Goal: Check status: Check status

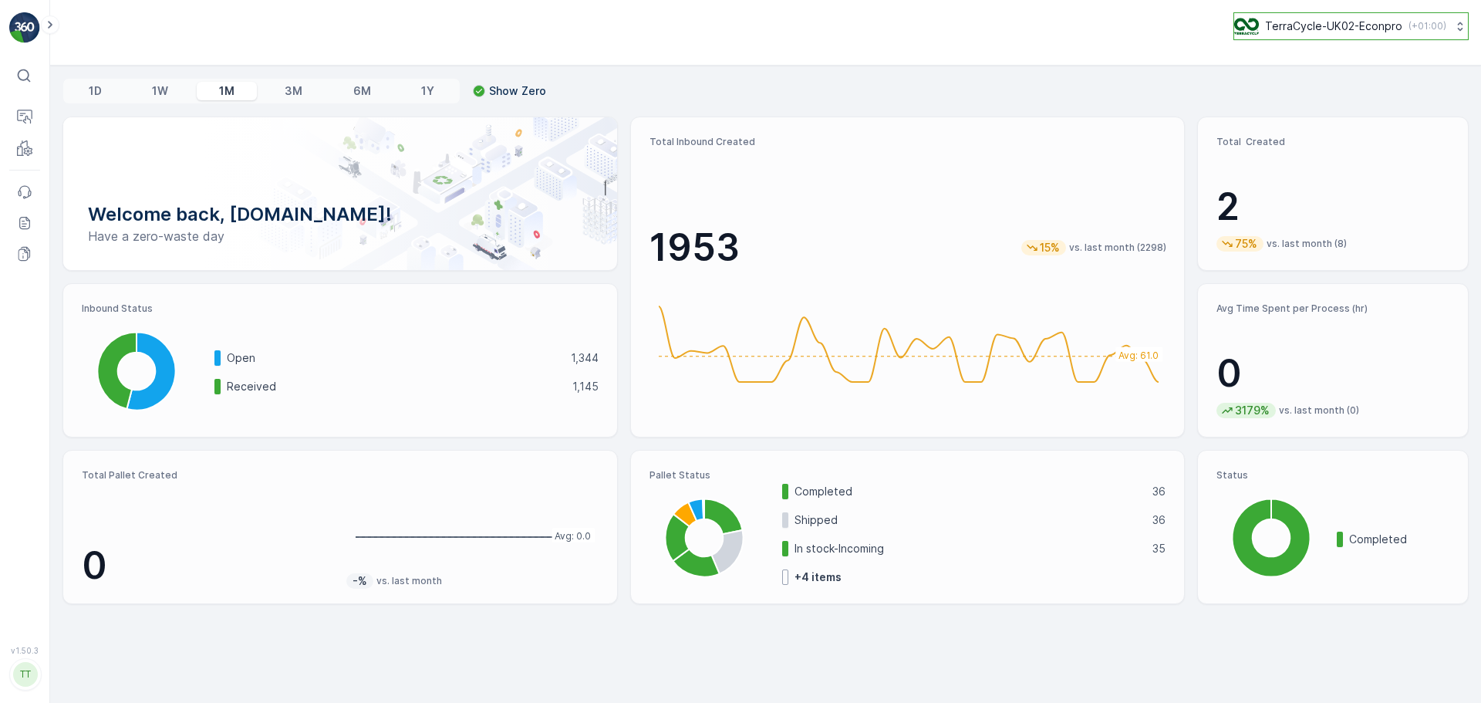
click at [1335, 16] on button "TerraCycle-UK02-Econpro ( +01:00 )" at bounding box center [1350, 26] width 235 height 28
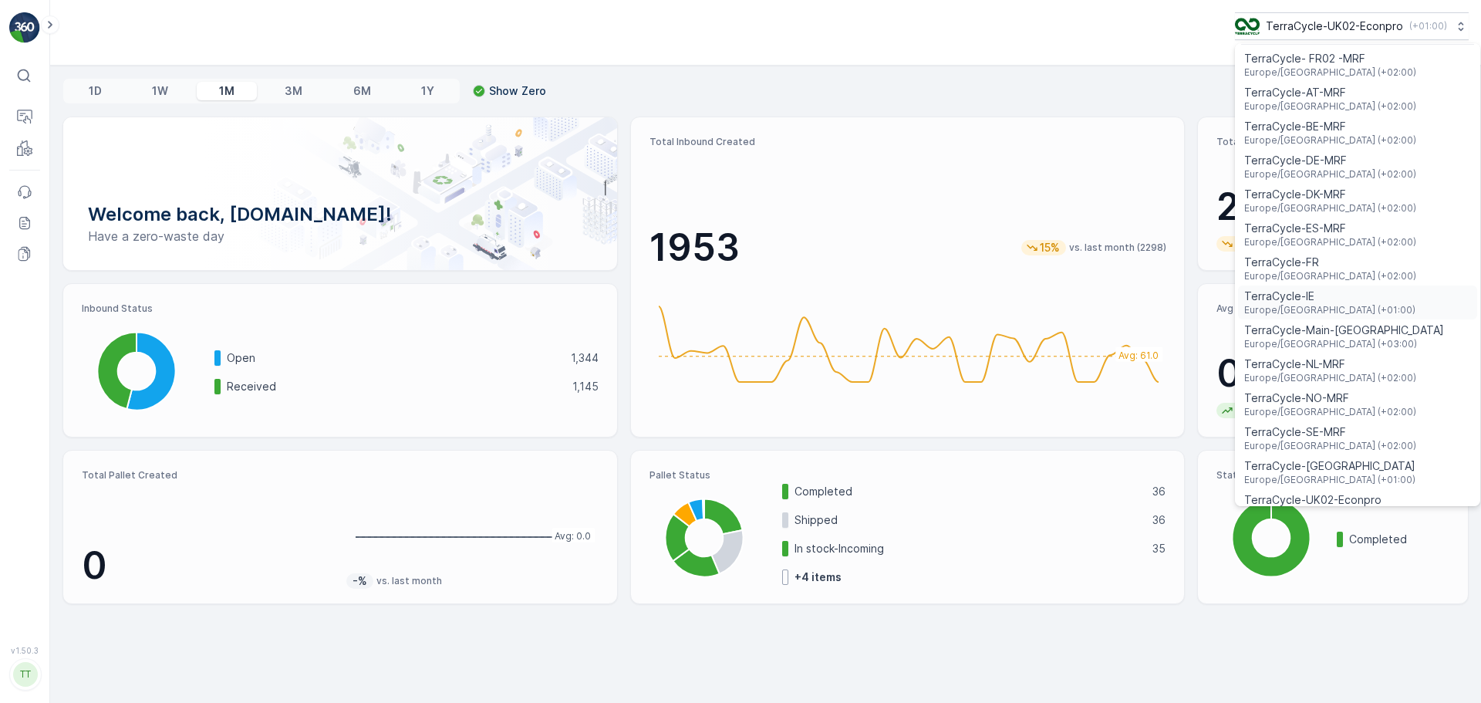
scroll to position [56, 0]
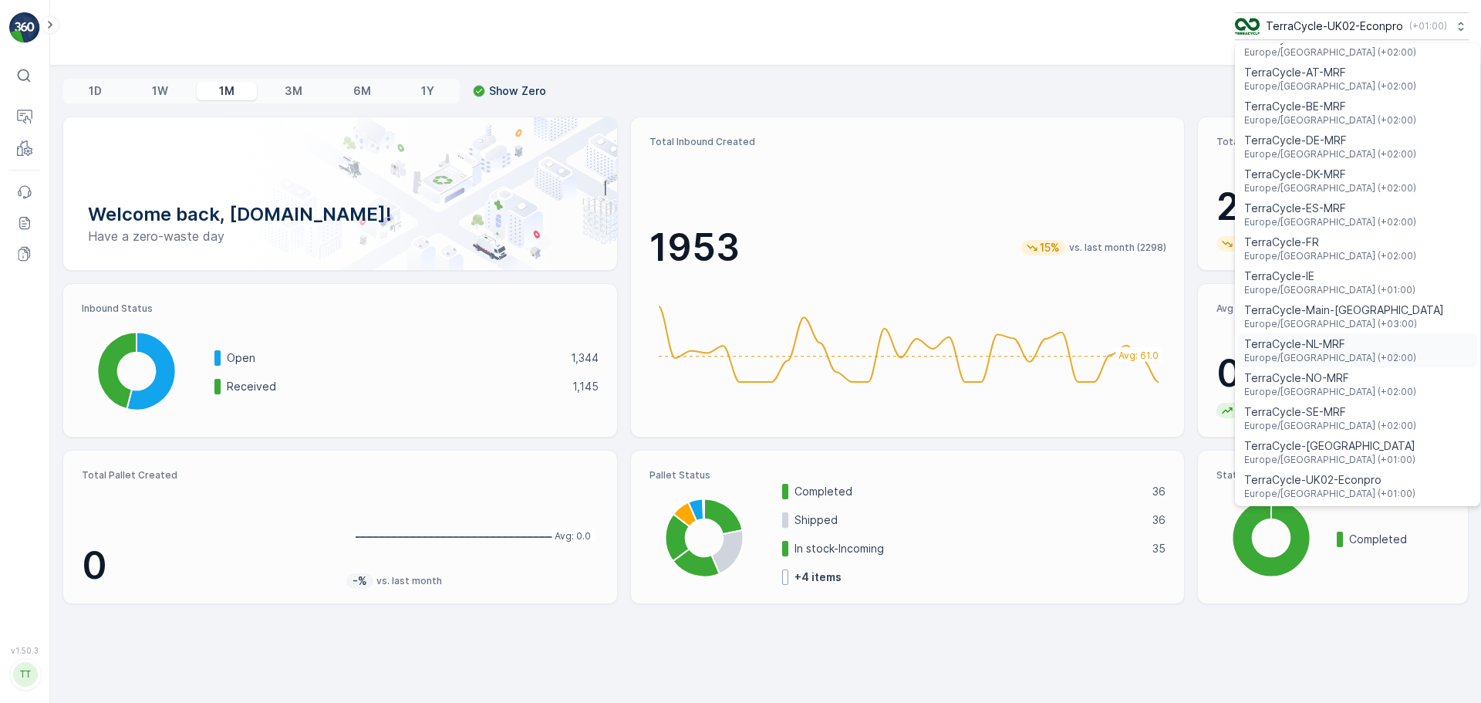
click at [1359, 351] on div "TerraCycle-NL-MRF Europe/[GEOGRAPHIC_DATA] (+02:00)" at bounding box center [1357, 350] width 239 height 34
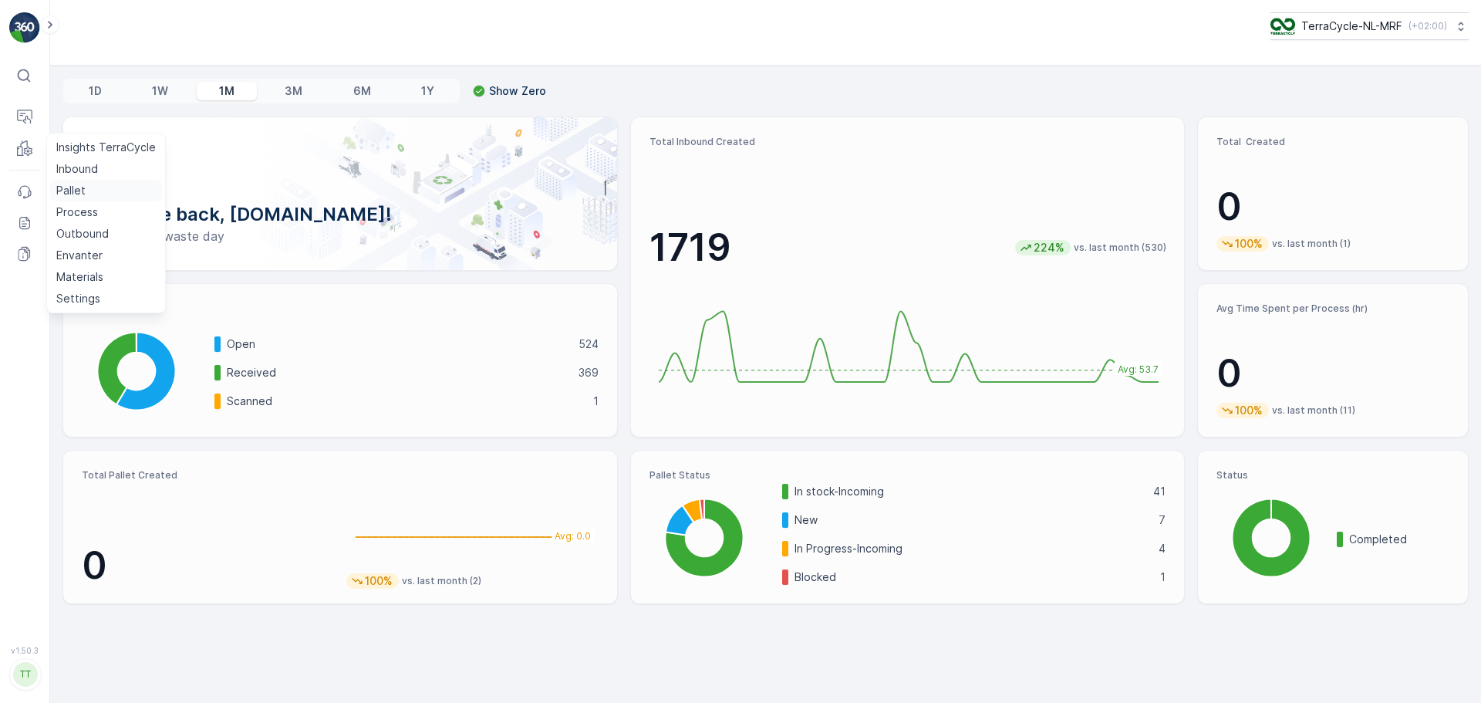
click at [76, 190] on p "Pallet" at bounding box center [70, 190] width 29 height 15
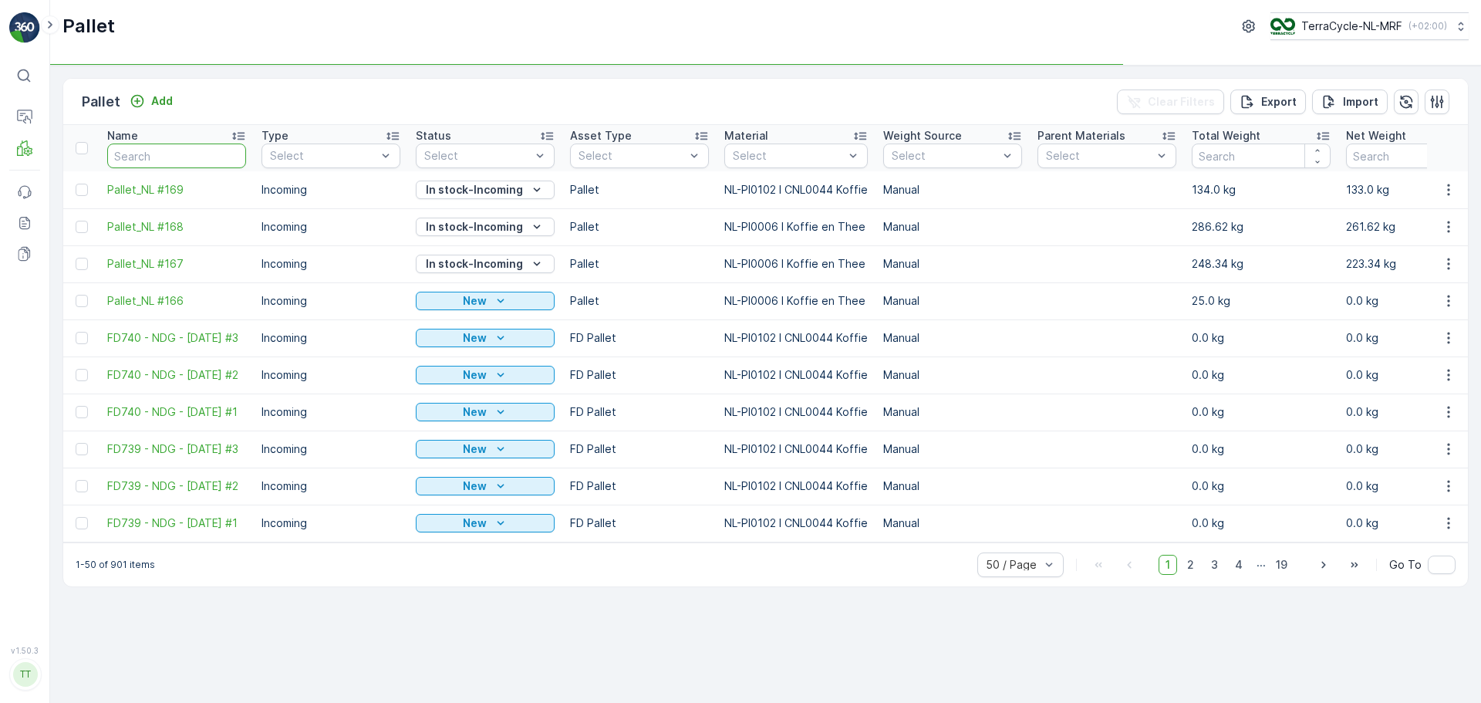
click at [160, 157] on input "text" at bounding box center [176, 155] width 139 height 25
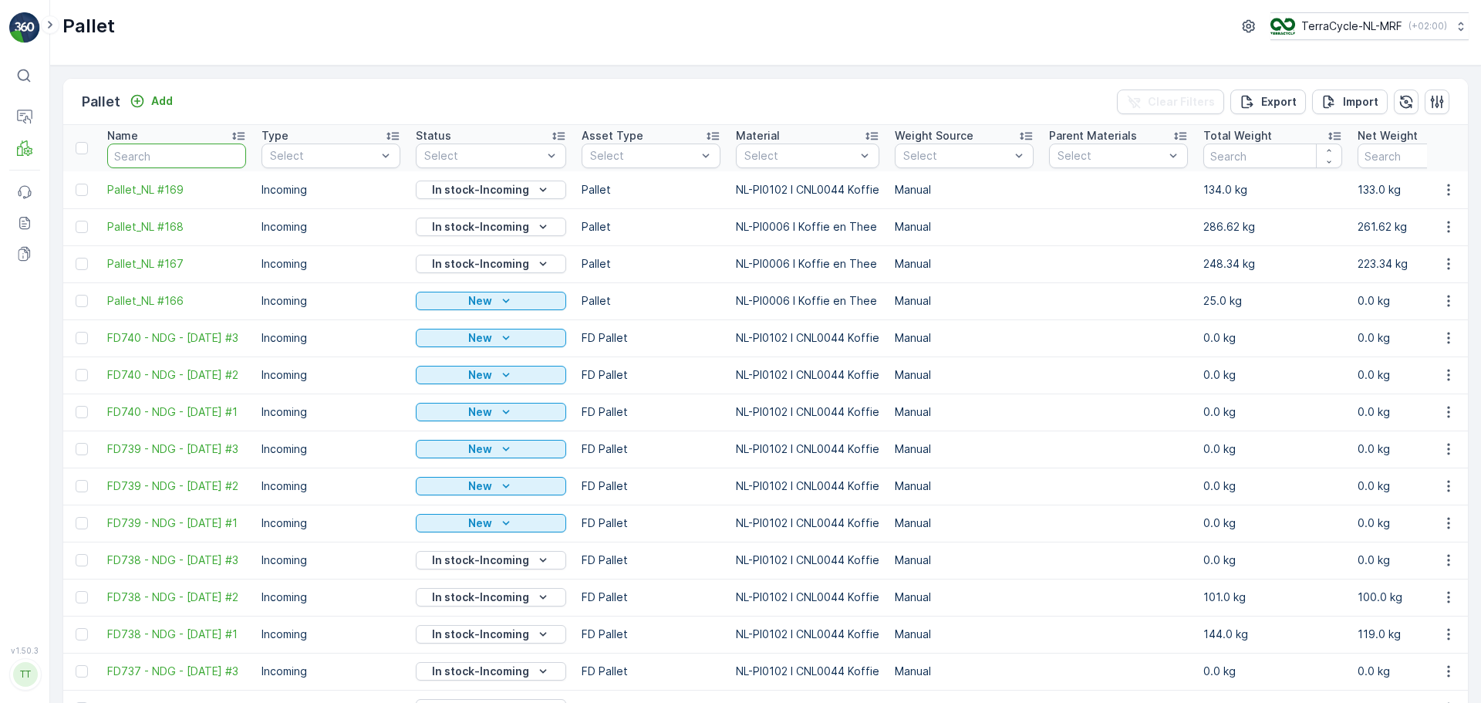
click at [196, 156] on input "text" at bounding box center [176, 155] width 139 height 25
type input "FD737"
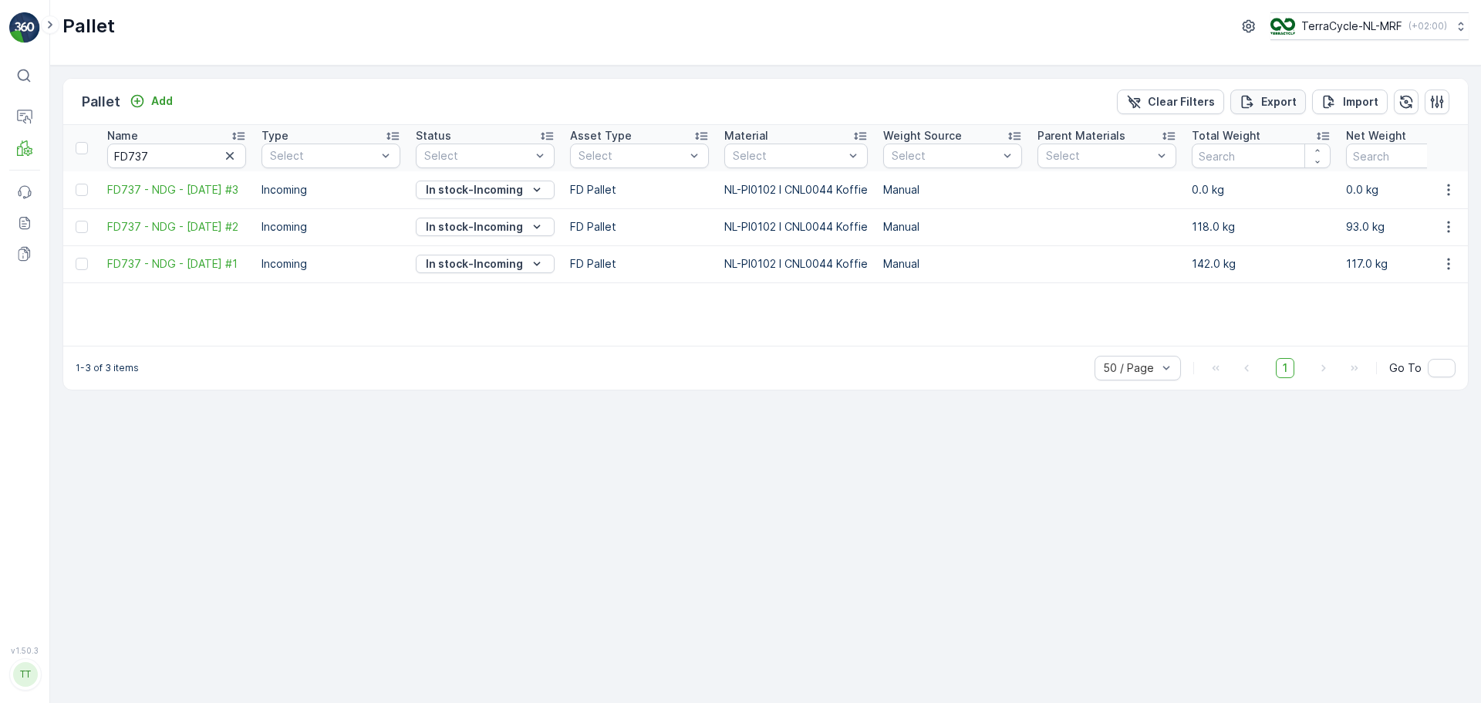
click at [1253, 98] on icon "Export" at bounding box center [1246, 101] width 15 height 15
click at [1253, 92] on span "reports" at bounding box center [1343, 93] width 208 height 16
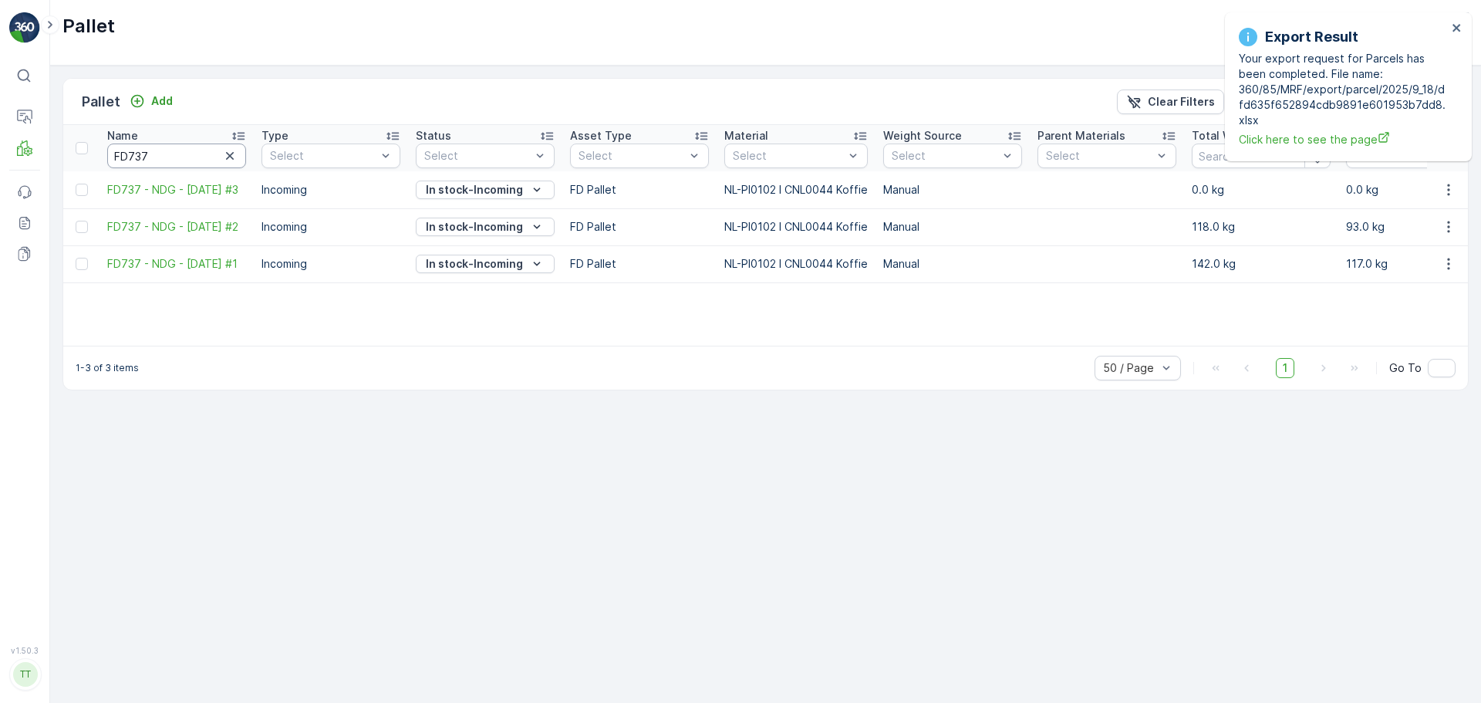
click at [185, 152] on input "FD737" at bounding box center [176, 155] width 139 height 25
type input "FD738"
click at [1452, 184] on icon "close" at bounding box center [1456, 186] width 11 height 12
click at [1458, 28] on icon "close" at bounding box center [1456, 28] width 11 height 12
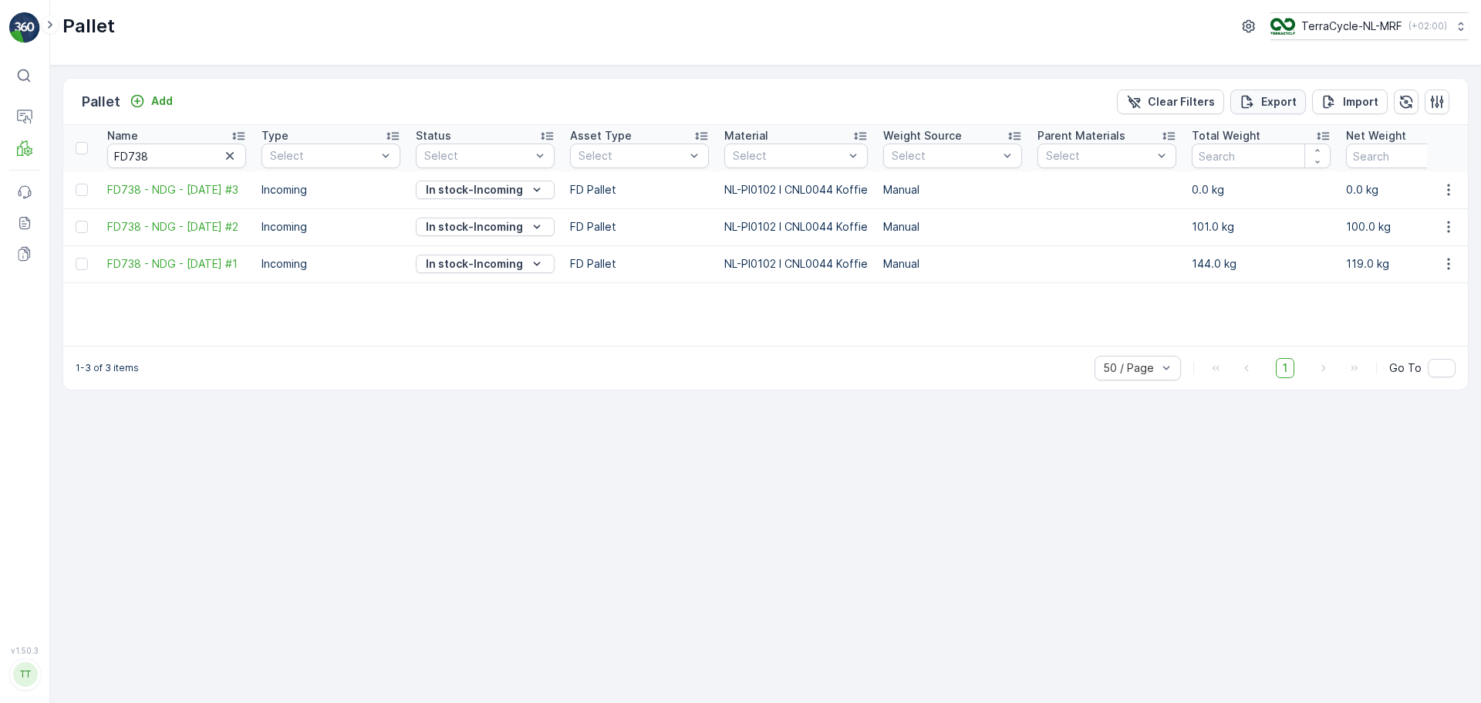
click at [1267, 104] on p "Export" at bounding box center [1278, 101] width 35 height 15
click at [1252, 89] on span "reports" at bounding box center [1343, 93] width 208 height 16
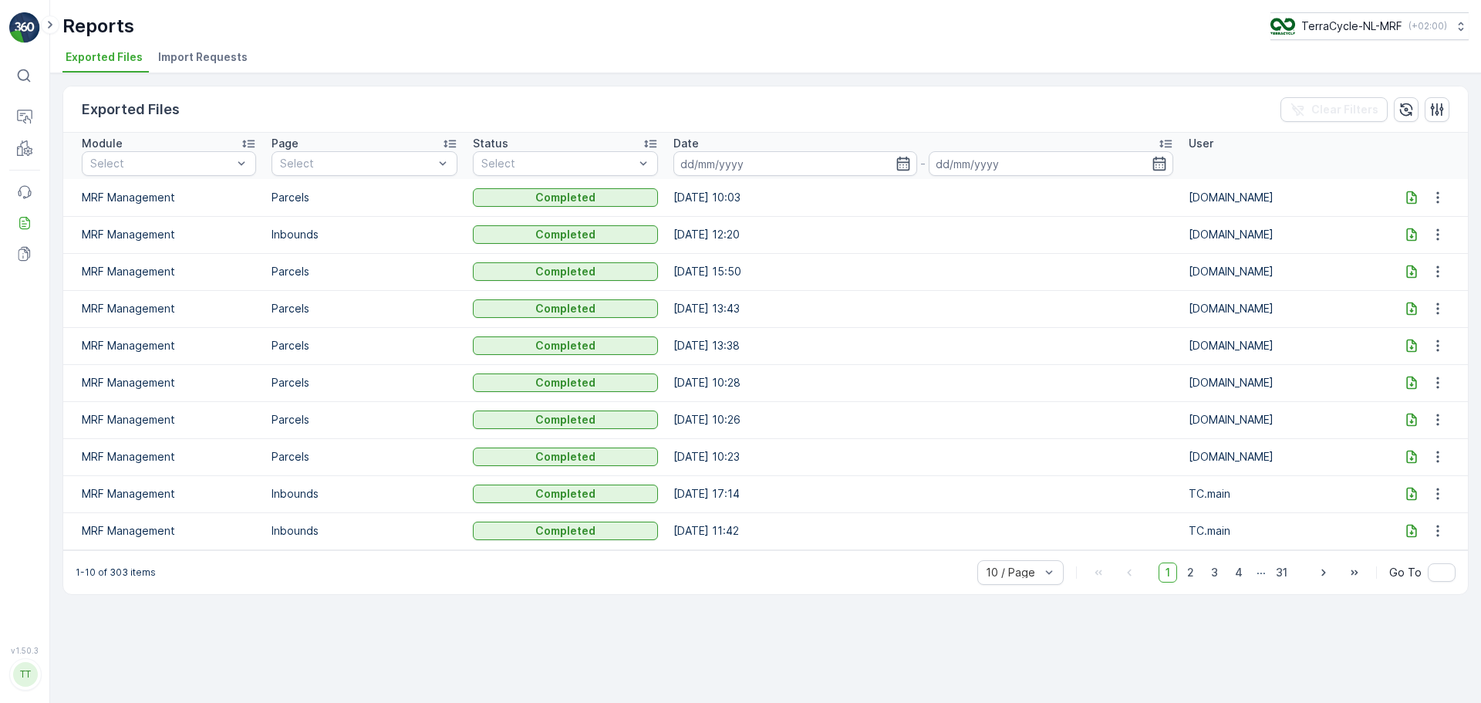
click at [1407, 194] on icon at bounding box center [1411, 197] width 15 height 15
click at [1409, 192] on icon at bounding box center [1411, 196] width 10 height 13
